Goal: Browse casually

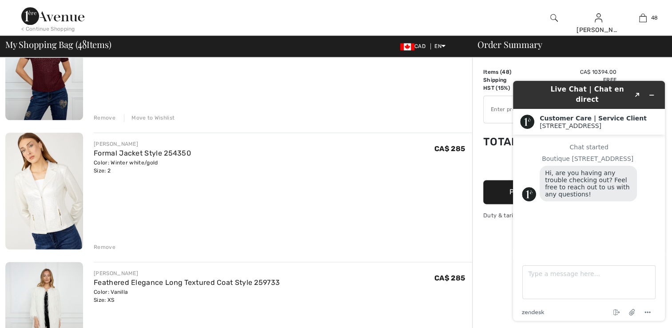
scroll to position [1154, 0]
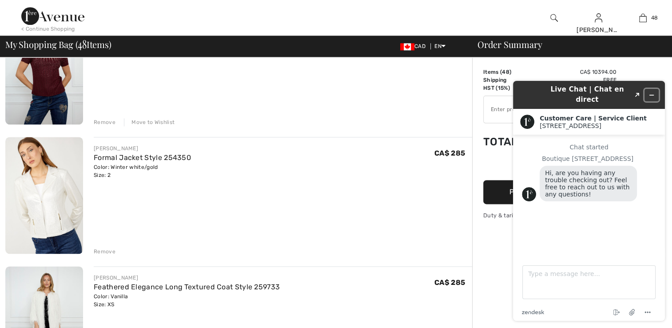
click at [654, 92] on icon "Minimize widget" at bounding box center [651, 95] width 6 height 6
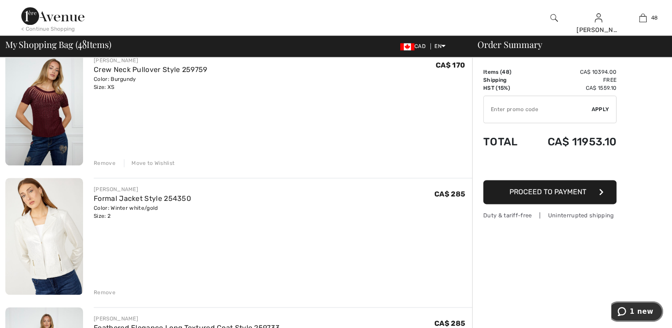
scroll to position [1021, 0]
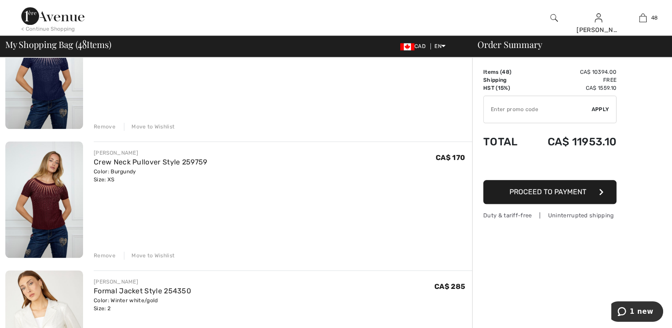
click at [56, 107] on img at bounding box center [44, 70] width 78 height 117
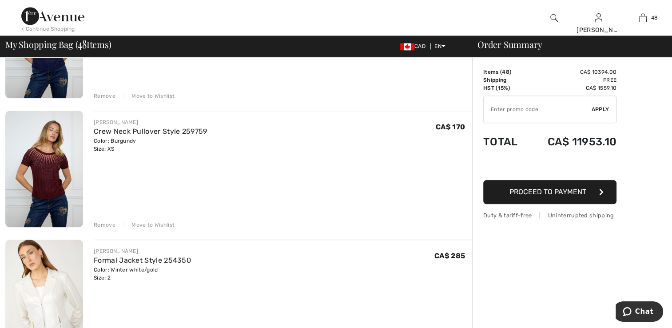
scroll to position [1066, 0]
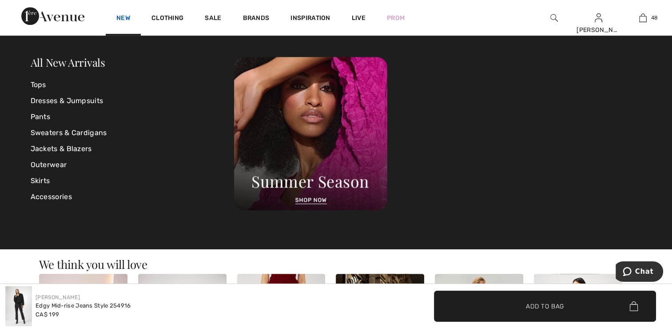
click at [120, 16] on link "New" at bounding box center [123, 18] width 14 height 9
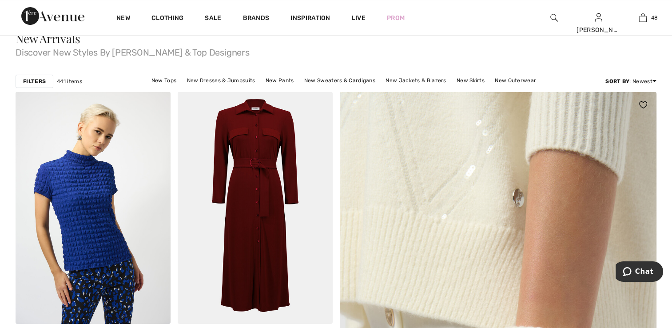
scroll to position [44, 0]
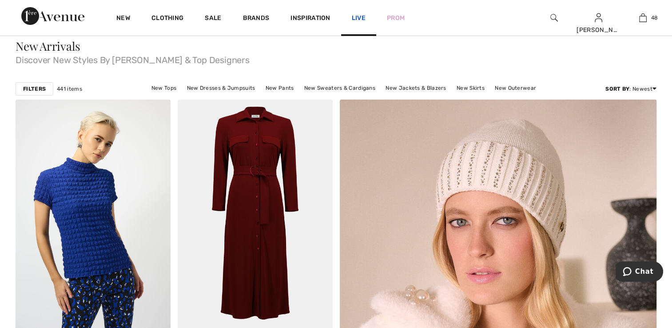
click at [363, 18] on link "Live" at bounding box center [359, 17] width 14 height 9
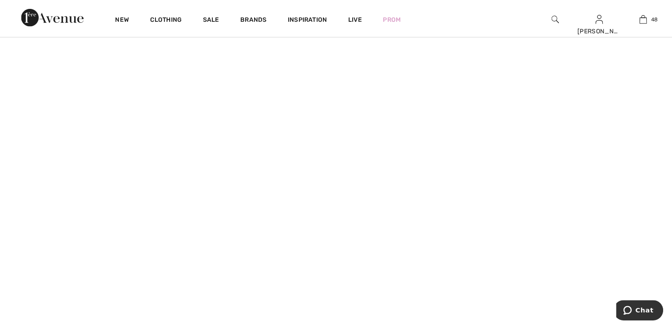
scroll to position [178, 0]
